Goal: Find specific page/section: Find specific page/section

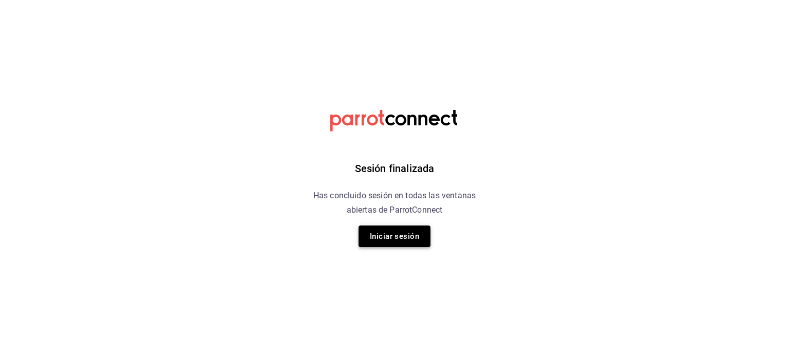
click at [410, 237] on button "Iniciar sesión" at bounding box center [395, 237] width 72 height 22
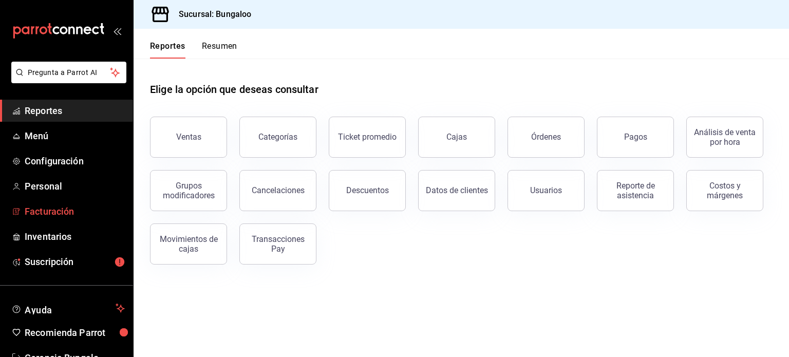
click at [78, 211] on span "Facturación" at bounding box center [75, 211] width 100 height 14
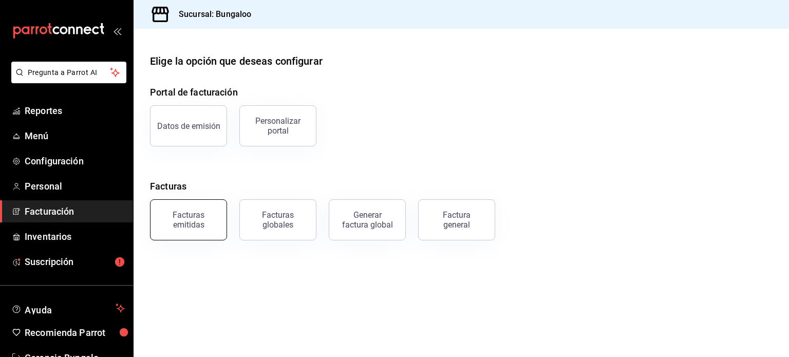
click at [214, 226] on div "Facturas emitidas" at bounding box center [189, 220] width 64 height 20
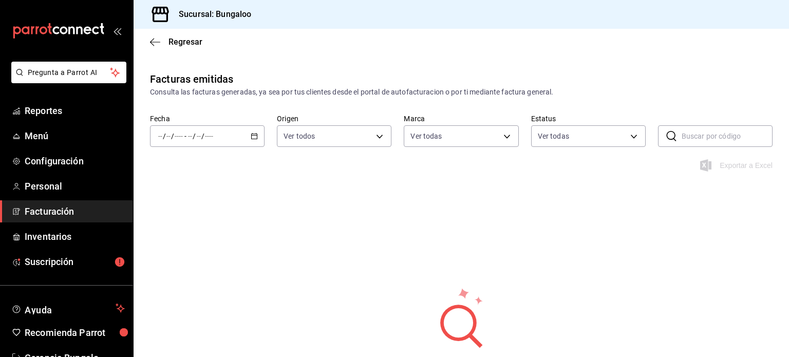
type input "0bdc5d93-eb00-48dd-bc55-65f27fc88390"
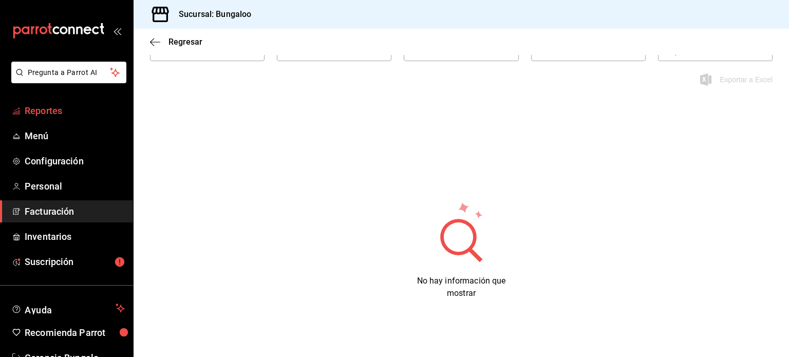
click at [58, 117] on span "Reportes" at bounding box center [75, 111] width 100 height 14
